Goal: Information Seeking & Learning: Find specific fact

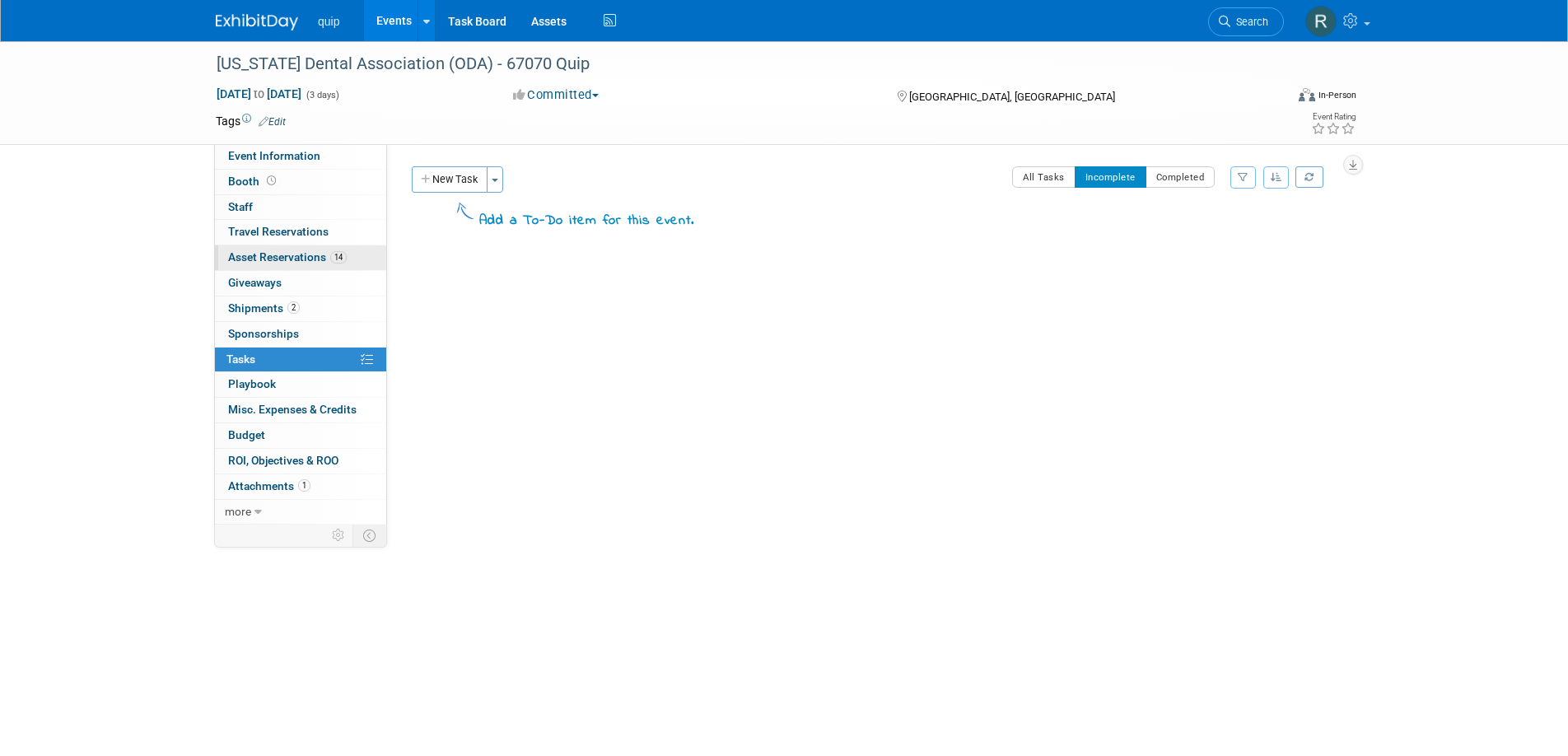
click at [268, 262] on span "Asset Reservations 14" at bounding box center [288, 256] width 119 height 13
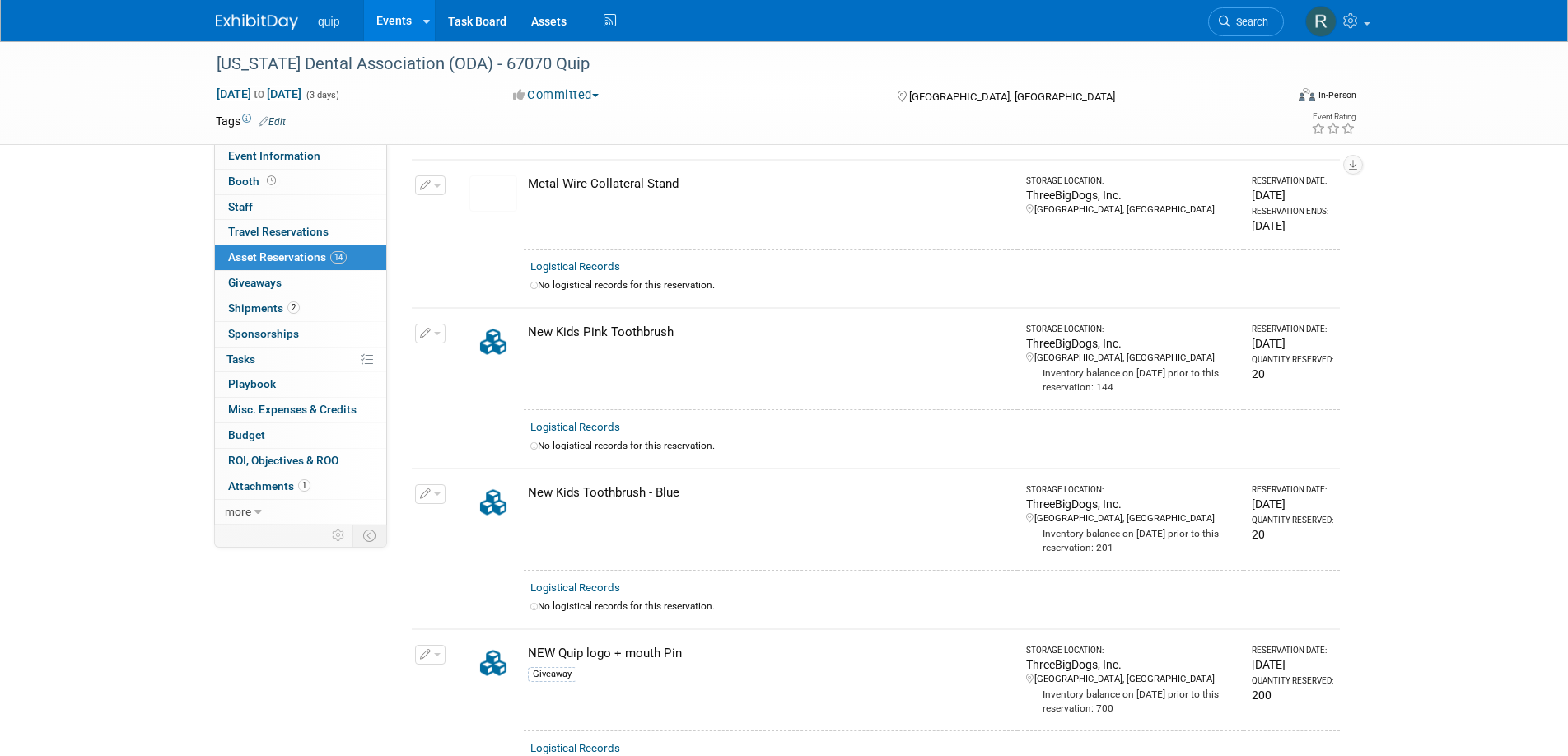
scroll to position [680, 0]
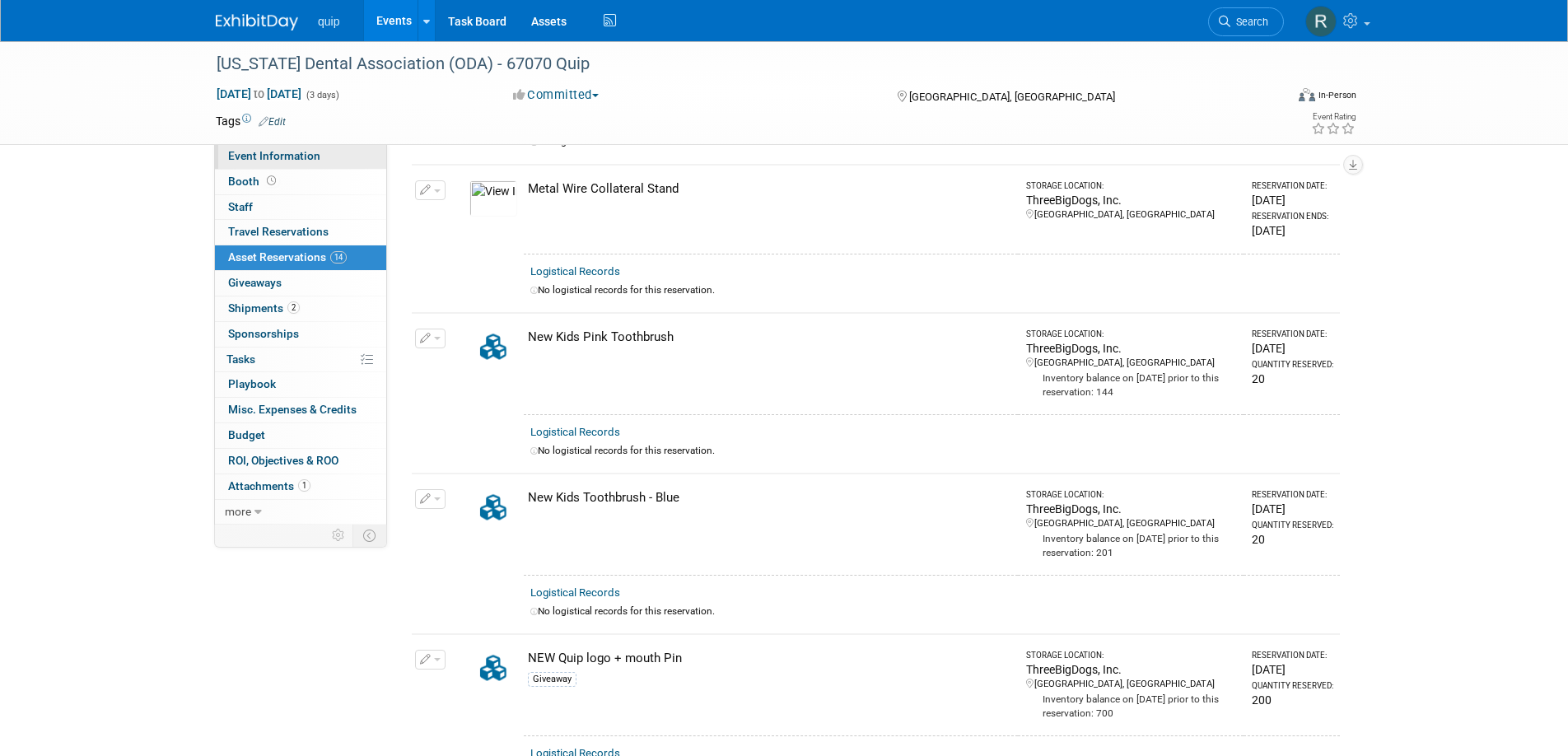
click at [290, 153] on span "Event Information" at bounding box center [274, 155] width 92 height 13
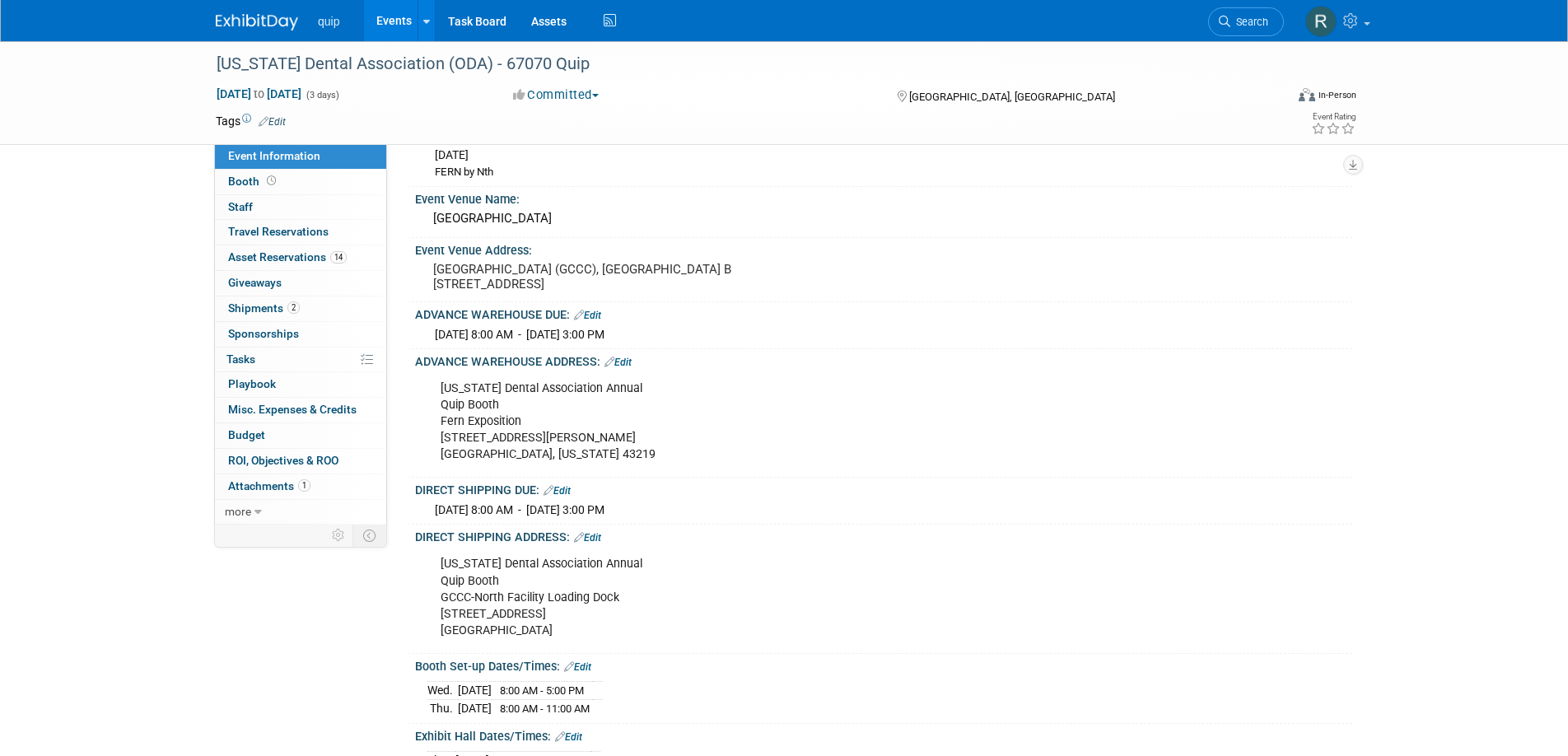
scroll to position [131, 0]
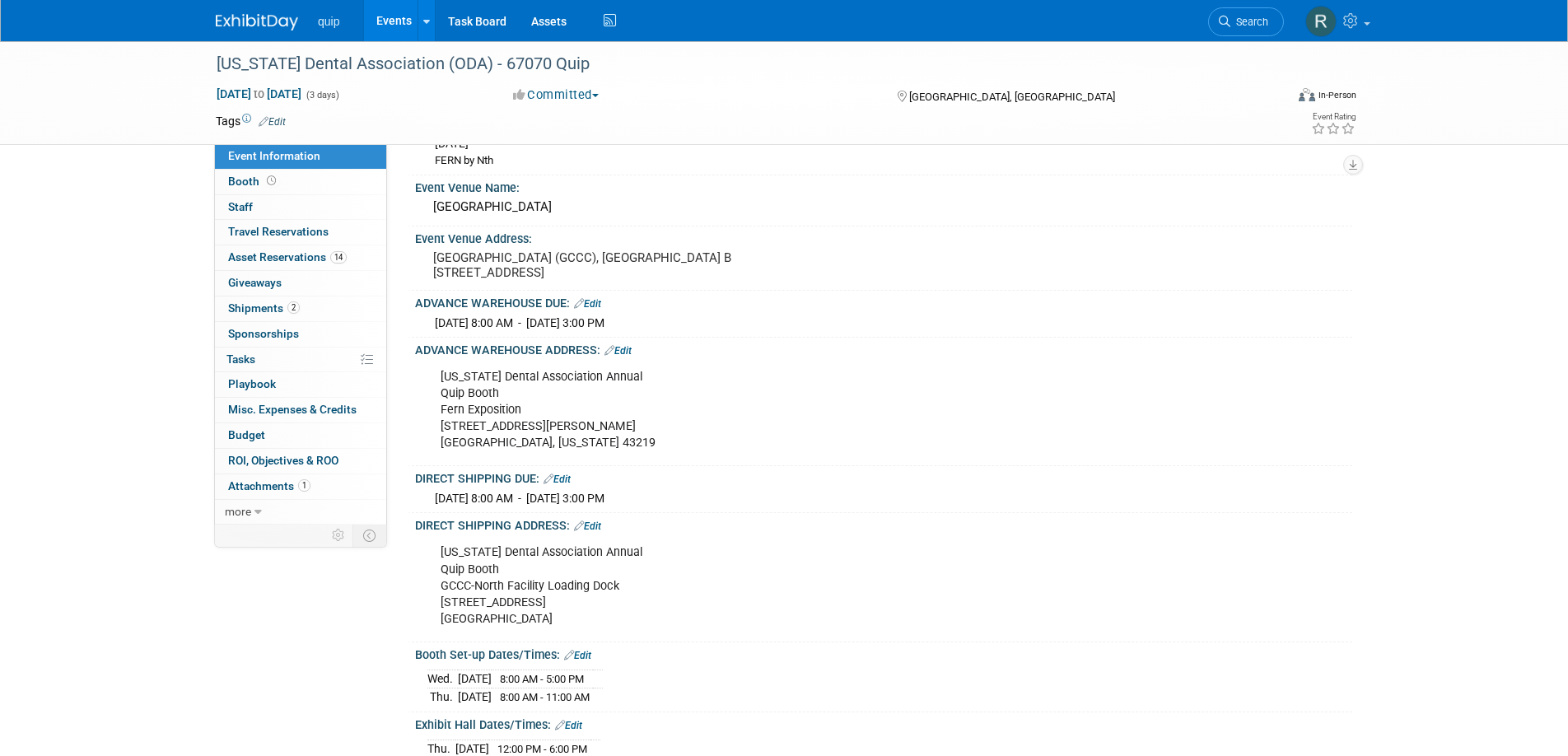
drag, startPoint x: 582, startPoint y: 624, endPoint x: 430, endPoint y: 555, distance: 166.9
click at [430, 555] on div "[US_STATE] Dental Association Annual Quip Booth GCCC-North Facility Loading Doc…" at bounding box center [800, 586] width 742 height 99
copy div "[US_STATE] Dental Association Annual Quip Booth GCCC-North Facility Loading Doc…"
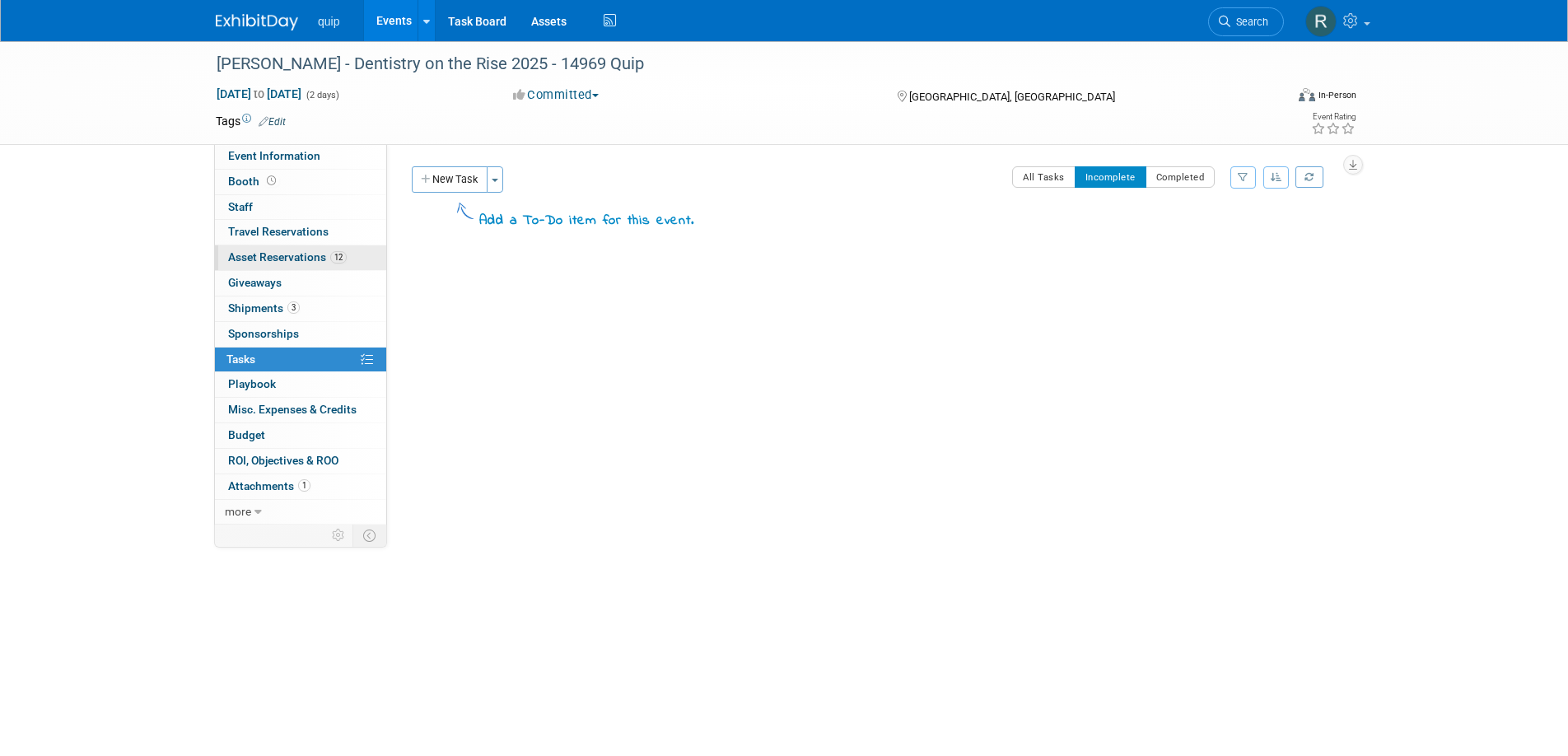
click at [271, 265] on link "12 Asset Reservations 12" at bounding box center [300, 257] width 171 height 25
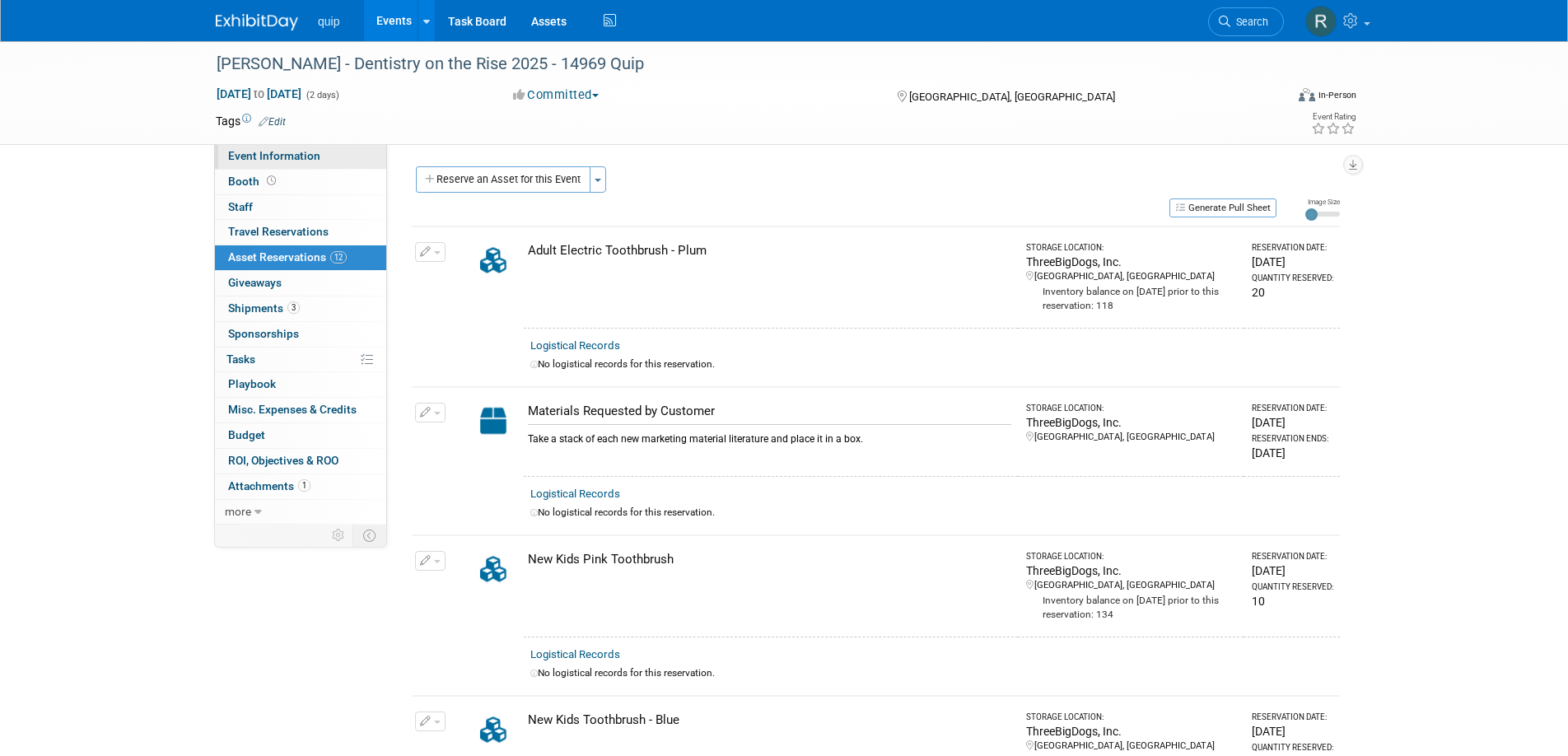
click at [268, 160] on span "Event Information" at bounding box center [274, 155] width 92 height 13
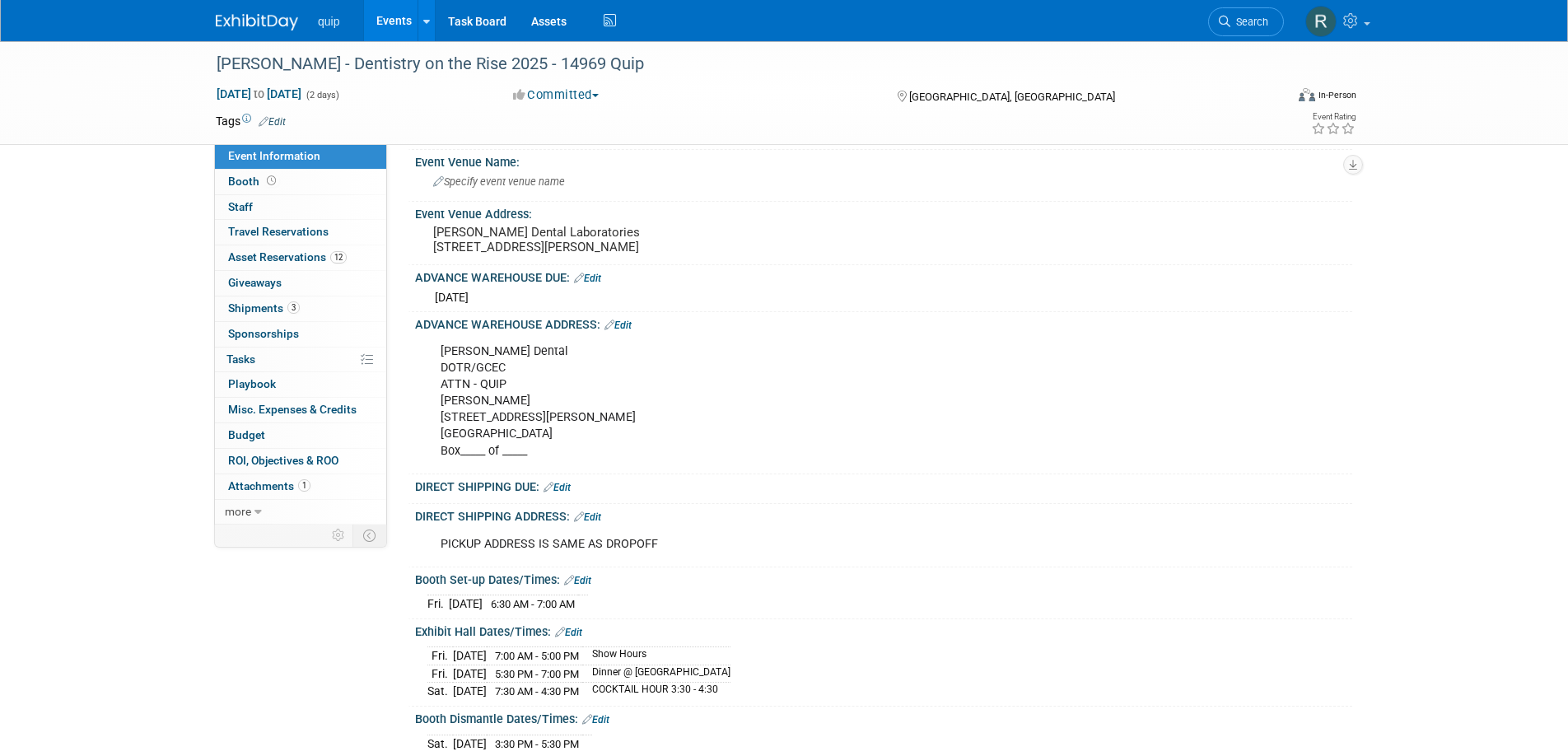
scroll to position [88, 0]
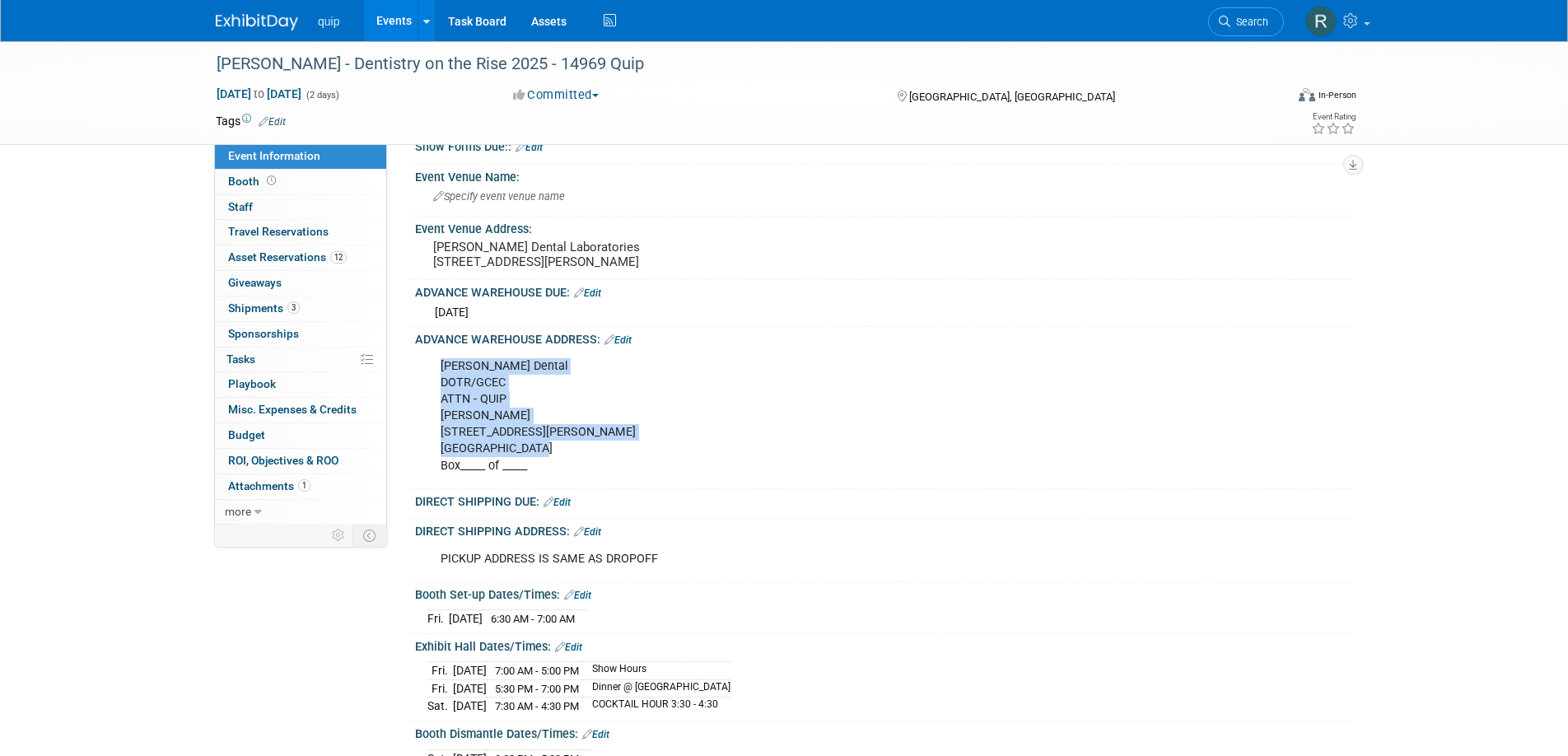
drag, startPoint x: 439, startPoint y: 379, endPoint x: 545, endPoint y: 461, distance: 134.0
click at [545, 461] on div "Glidewell Dental DOTR/GCEC ATTN - QUIP Suzeanne Harms 2168 Michelson Dr. Irvine…" at bounding box center [800, 417] width 742 height 133
copy div "Glidewell Dental DOTR/GCEC ATTN - QUIP Suzeanne Harms 2168 Michelson Dr. Irvine…"
